Goal: Information Seeking & Learning: Learn about a topic

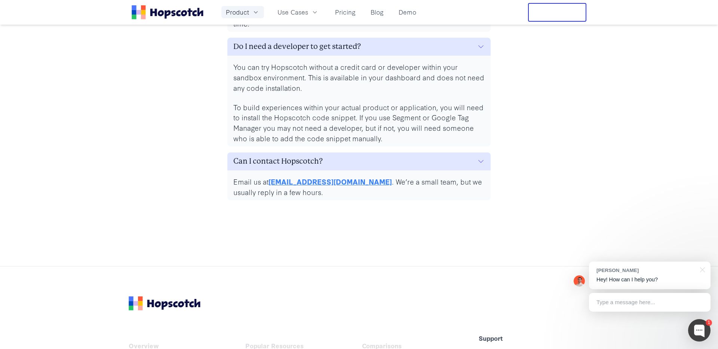
click at [256, 9] on icon "button" at bounding box center [255, 12] width 7 height 7
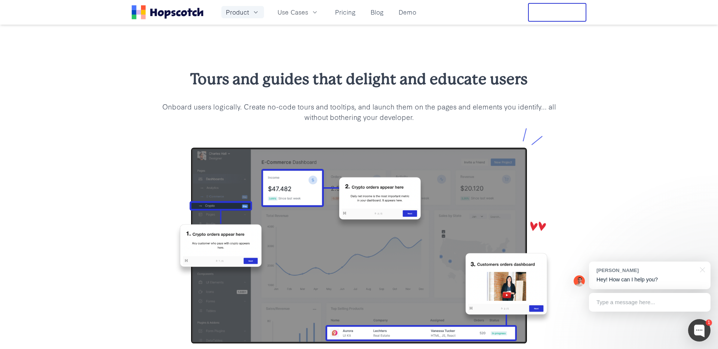
scroll to position [770, 0]
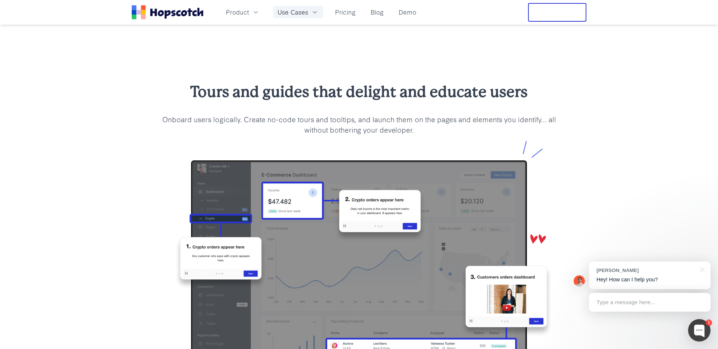
click at [306, 9] on span "Use Cases" at bounding box center [293, 11] width 31 height 9
click at [292, 34] on link "User Onboarding" at bounding box center [298, 33] width 114 height 15
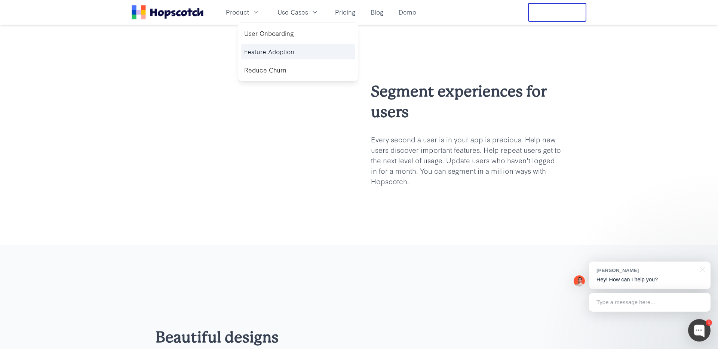
scroll to position [504, 0]
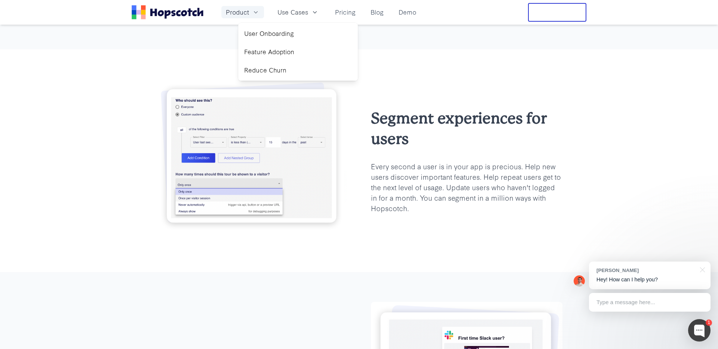
click at [257, 10] on icon "button" at bounding box center [255, 12] width 7 height 7
click at [410, 9] on link "Demo" at bounding box center [408, 12] width 24 height 12
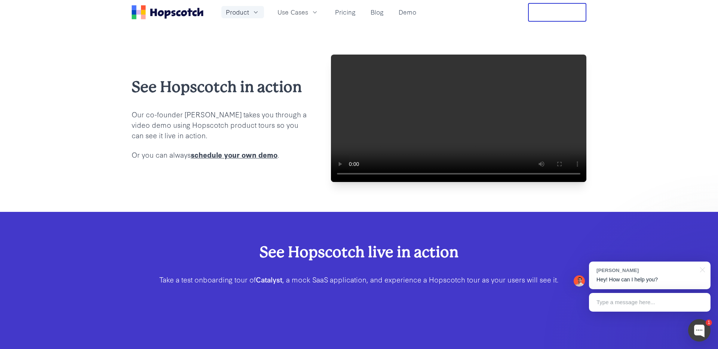
click at [257, 12] on icon "button" at bounding box center [255, 12] width 7 height 7
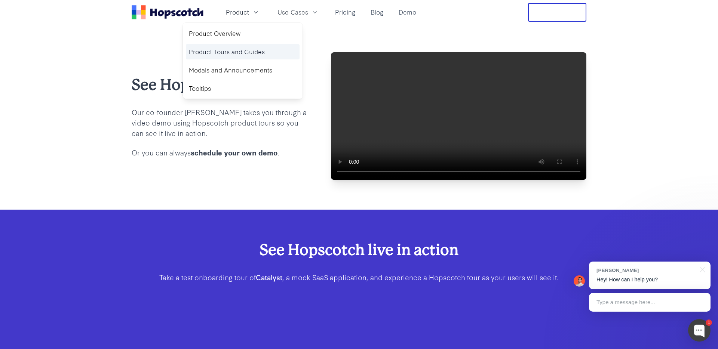
scroll to position [4, 0]
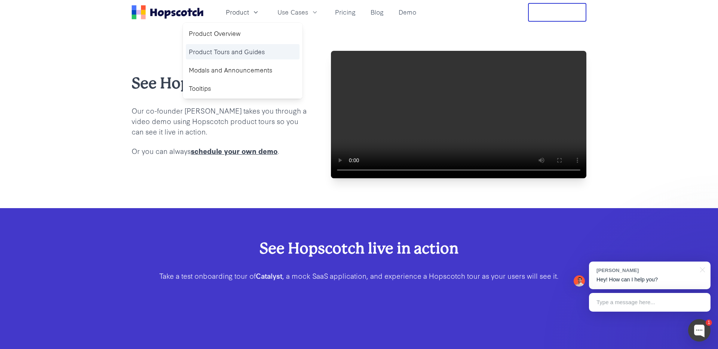
click at [223, 49] on link "Product Tours and Guides" at bounding box center [243, 51] width 114 height 15
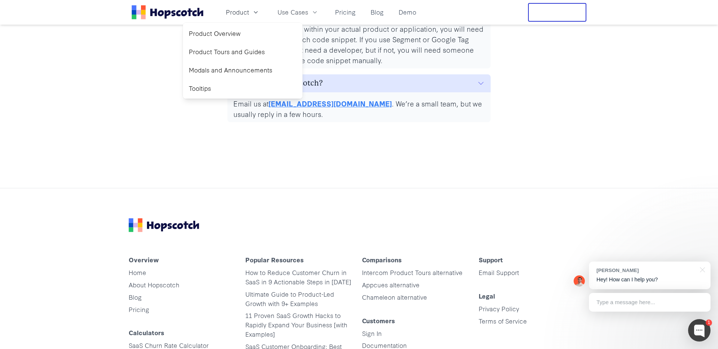
scroll to position [3517, 0]
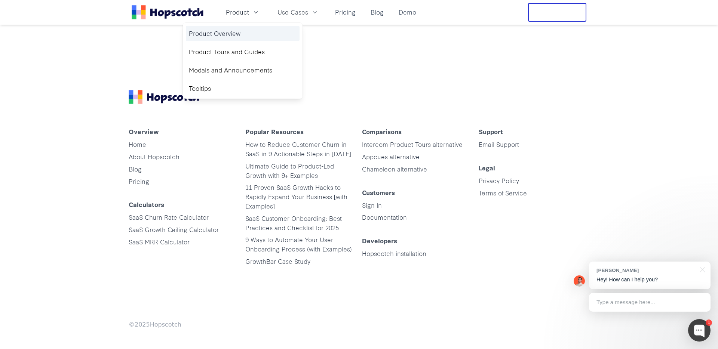
click at [227, 32] on link "Product Overview" at bounding box center [243, 33] width 114 height 15
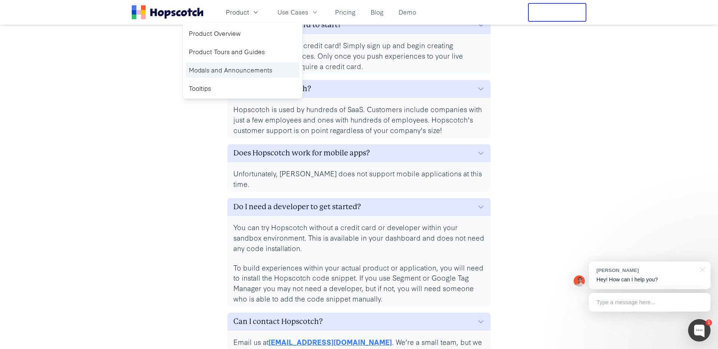
scroll to position [3365, 0]
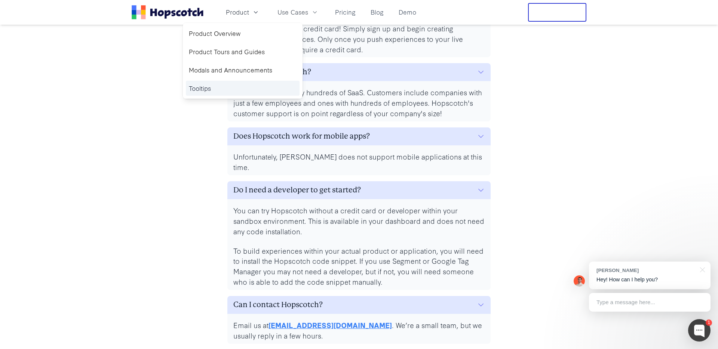
click at [219, 94] on link "Tooltips" at bounding box center [243, 88] width 114 height 15
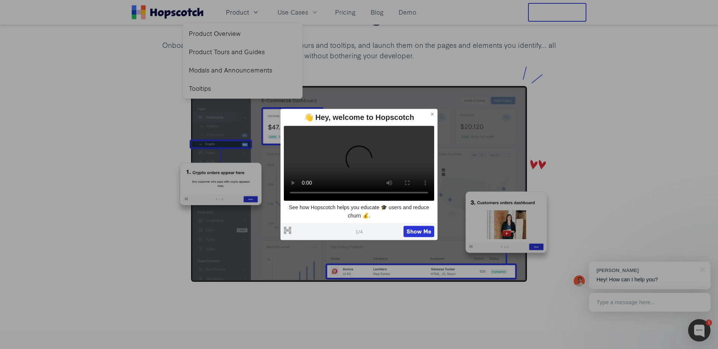
scroll to position [919, 0]
click at [433, 111] on icon at bounding box center [432, 113] width 5 height 5
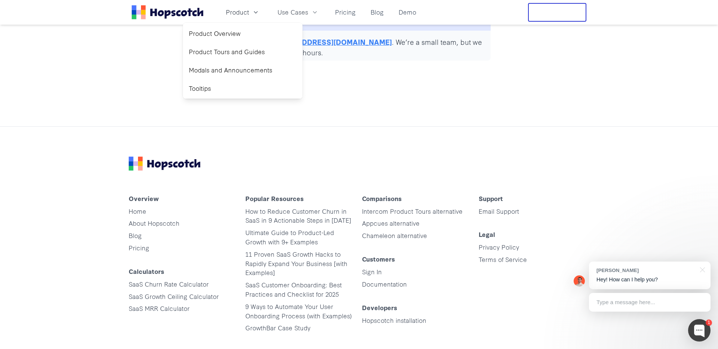
scroll to position [3736, 0]
